Goal: Task Accomplishment & Management: Manage account settings

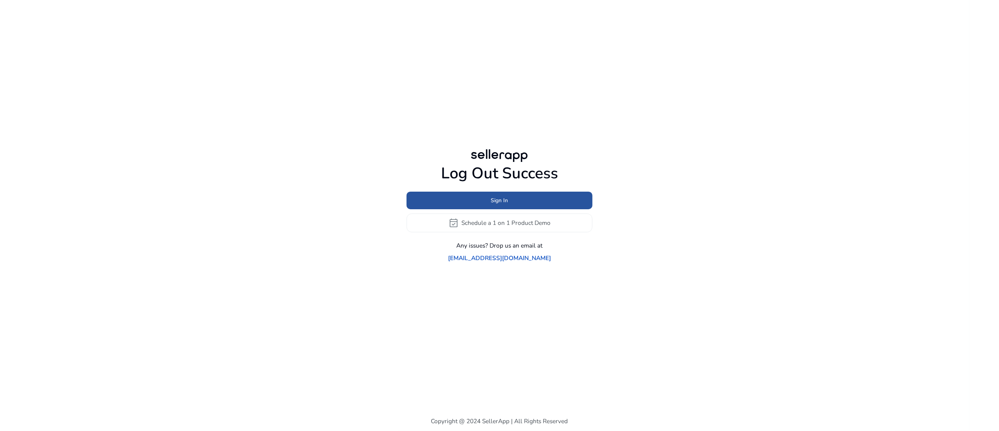
click at [512, 200] on span at bounding box center [500, 200] width 186 height 19
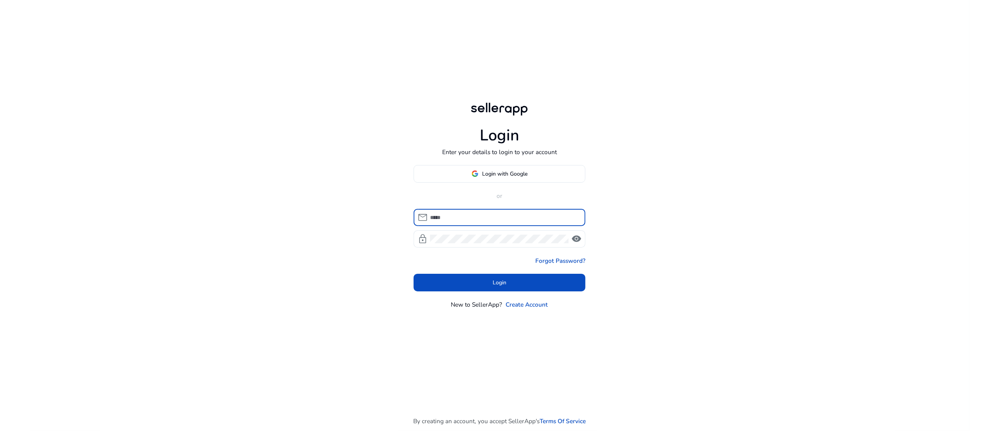
type input "**********"
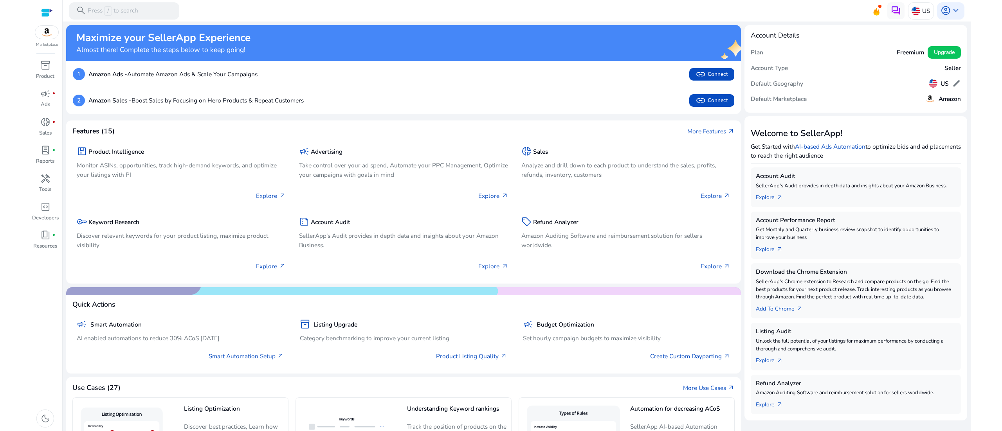
click at [52, 34] on img at bounding box center [46, 32] width 23 height 13
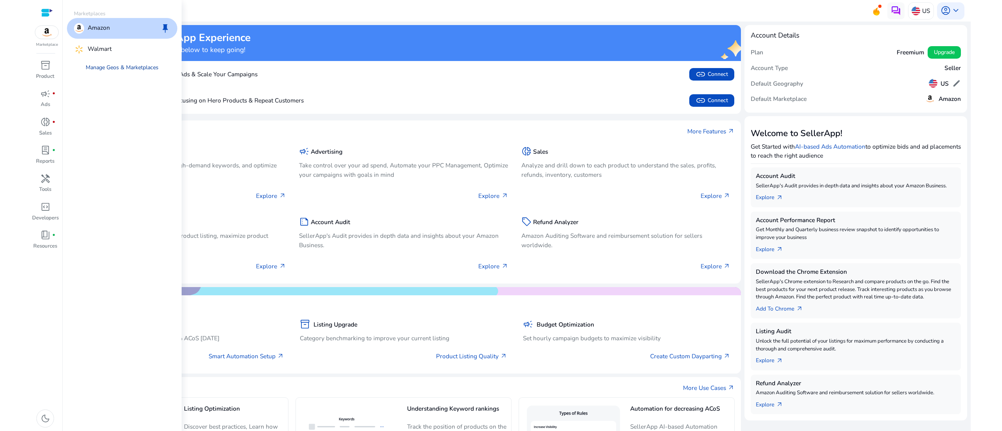
click at [140, 65] on link "Manage Geos & Marketplaces" at bounding box center [122, 68] width 86 height 16
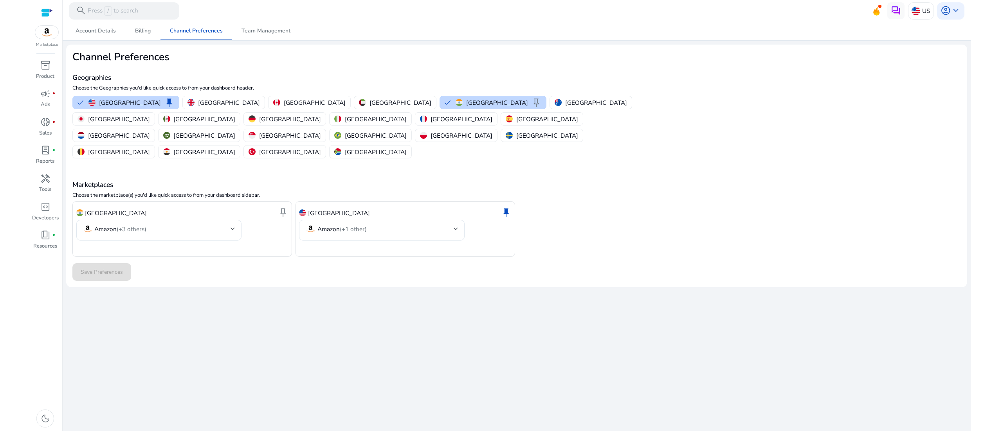
drag, startPoint x: 668, startPoint y: 114, endPoint x: 73, endPoint y: 92, distance: 595.9
click at [73, 92] on mat-card "Channel Preferences Geographies Choose the Geographies you'd like quick access …" at bounding box center [516, 166] width 901 height 243
click at [71, 90] on mat-card "Channel Preferences Geographies Choose the Geographies you'd like quick access …" at bounding box center [516, 166] width 901 height 243
drag, startPoint x: 71, startPoint y: 104, endPoint x: 545, endPoint y: 131, distance: 475.0
click at [524, 128] on mat-card "Channel Preferences Geographies Choose the Geographies you'd like quick access …" at bounding box center [516, 166] width 901 height 243
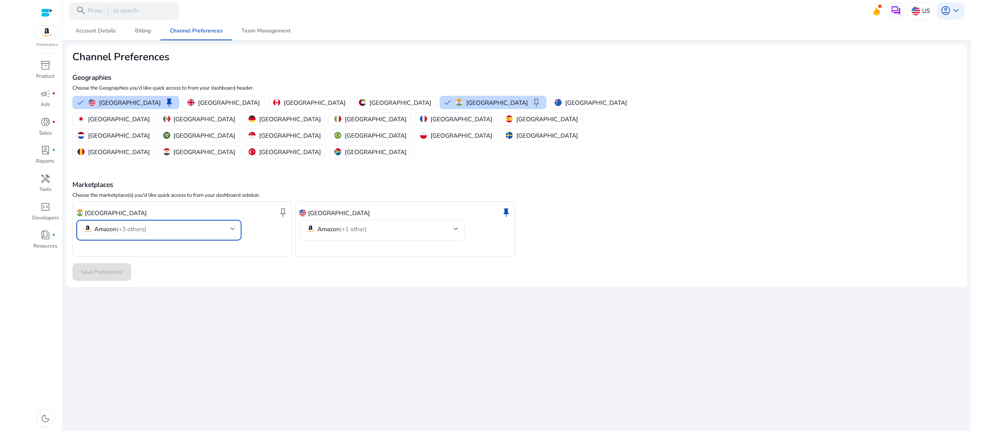
click at [213, 224] on mat-select-trigger "Amazon (+3 others)" at bounding box center [157, 229] width 148 height 10
click at [403, 203] on div at bounding box center [501, 215] width 1002 height 431
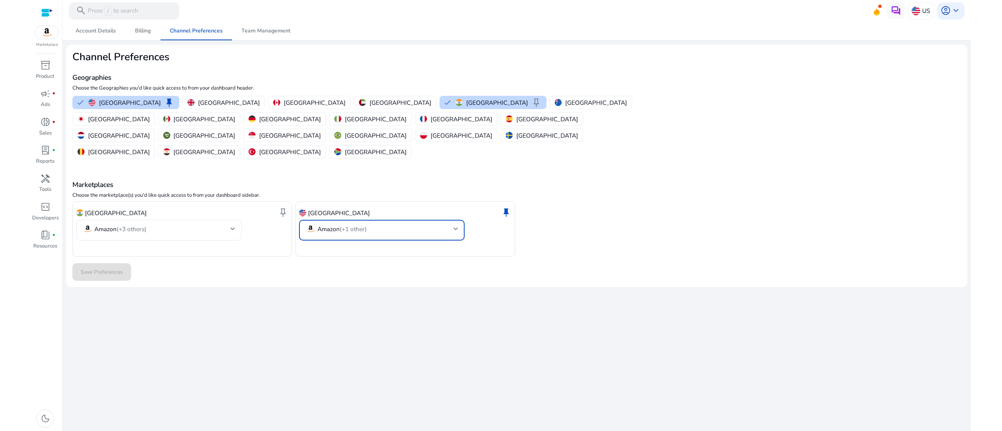
click at [403, 224] on mat-select "Amazon (+1 other)" at bounding box center [381, 230] width 153 height 13
click at [718, 145] on div at bounding box center [501, 215] width 1002 height 431
drag, startPoint x: 686, startPoint y: 123, endPoint x: 93, endPoint y: 81, distance: 593.9
click at [93, 81] on mat-card "Channel Preferences Geographies Choose the Geographies you'd like quick access …" at bounding box center [516, 166] width 901 height 243
click at [86, 81] on h4 "Geographies" at bounding box center [368, 78] width 592 height 8
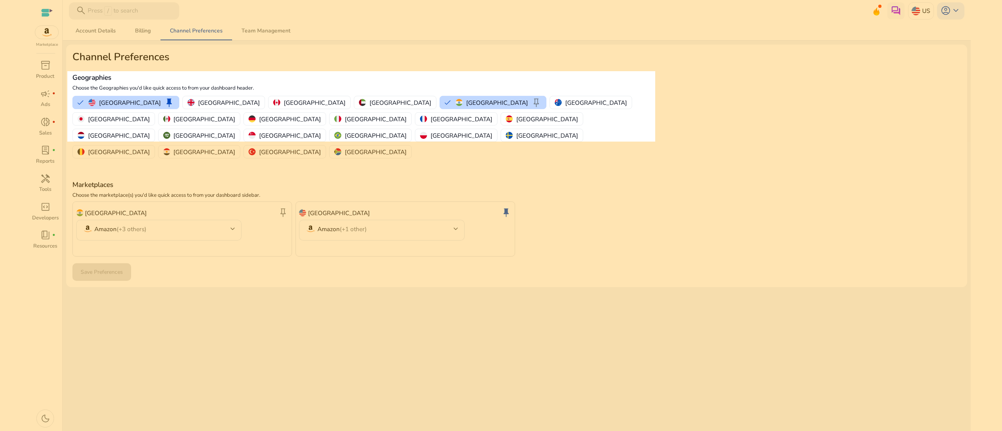
drag, startPoint x: 67, startPoint y: 71, endPoint x: 655, endPoint y: 142, distance: 591.9
